Goal: Task Accomplishment & Management: Use online tool/utility

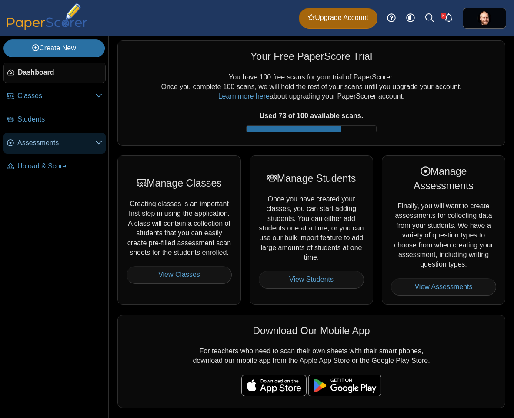
click at [38, 147] on span "Assessments" at bounding box center [56, 143] width 78 height 10
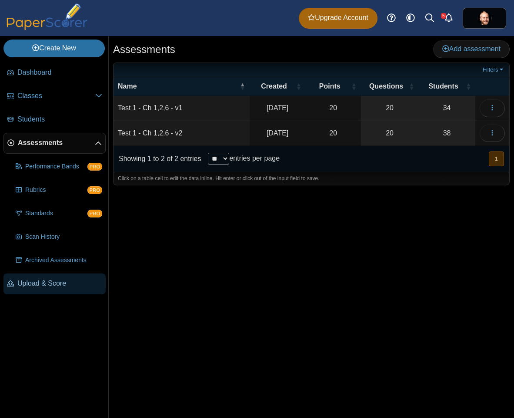
click at [60, 289] on link "Upload & Score" at bounding box center [54, 284] width 102 height 21
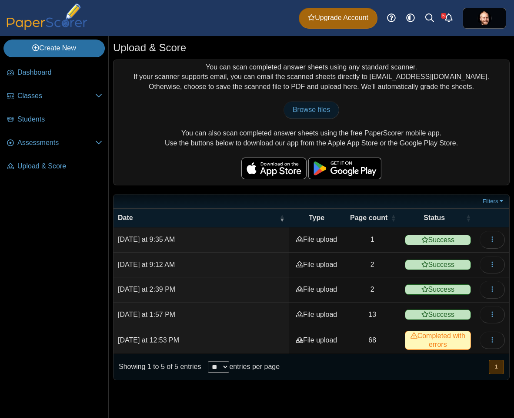
click at [324, 110] on span "Browse files" at bounding box center [310, 109] width 37 height 7
type input "**********"
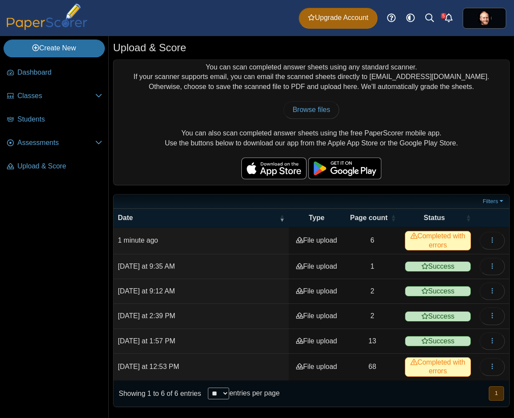
click at [428, 241] on span "Completed with errors" at bounding box center [437, 240] width 66 height 19
click at [495, 244] on icon "button" at bounding box center [491, 240] width 7 height 7
click at [463, 264] on link "View scanned pages" at bounding box center [452, 260] width 104 height 13
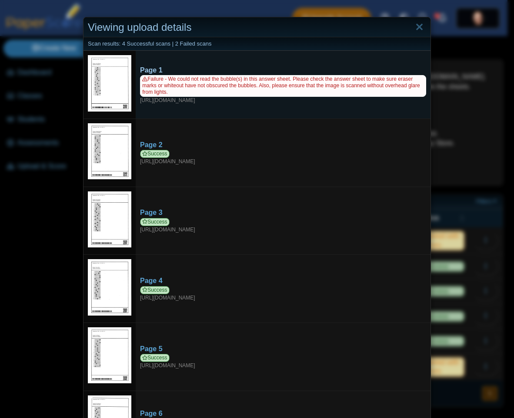
scroll to position [46, 0]
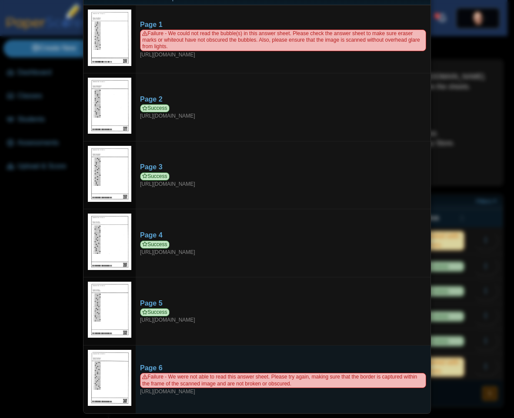
click at [111, 378] on img at bounding box center [109, 378] width 43 height 56
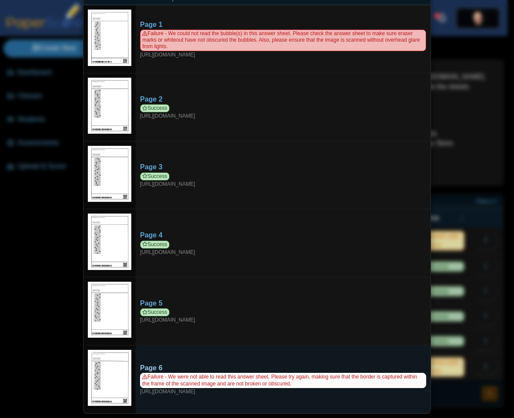
click at [227, 378] on span "Failure - We were not able to read this answer sheet. Please try again, making …" at bounding box center [283, 380] width 286 height 15
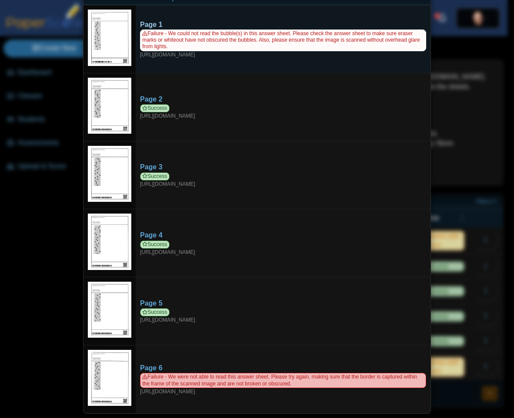
click at [166, 45] on span "Failure - We could not read the bubble(s) in this answer sheet. Please check th…" at bounding box center [283, 40] width 286 height 21
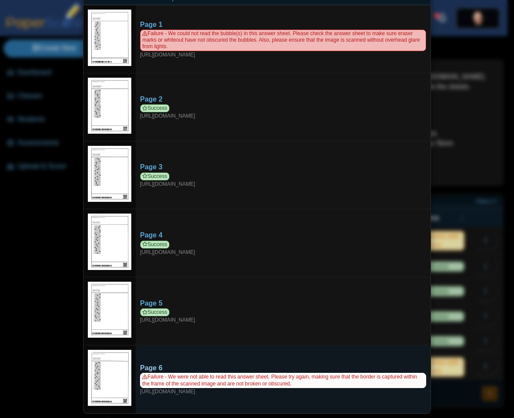
click at [207, 382] on span "Failure - We were not able to read this answer sheet. Please try again, making …" at bounding box center [283, 380] width 286 height 15
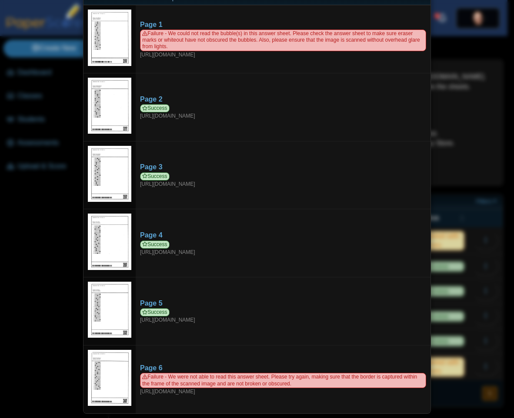
click at [454, 110] on div "Viewing upload details Scan results: 4 Successful scans | 2 Failed scans Page 1…" at bounding box center [257, 209] width 514 height 418
